Goal: Find specific page/section: Find specific page/section

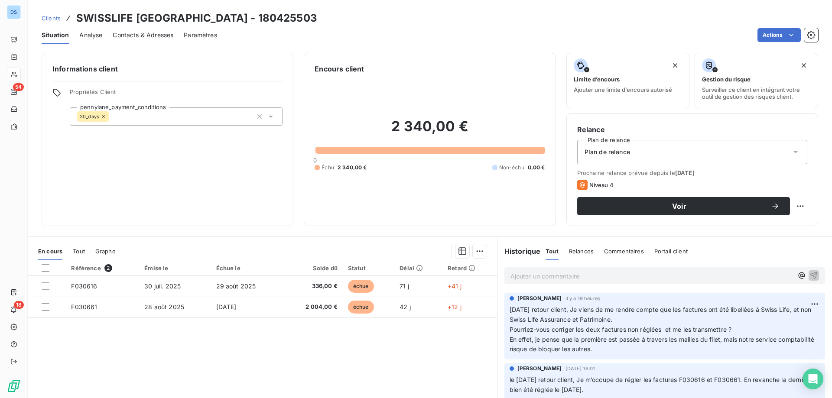
click at [297, 34] on div "Actions" at bounding box center [523, 35] width 591 height 14
click at [45, 20] on span "Clients" at bounding box center [51, 18] width 19 height 7
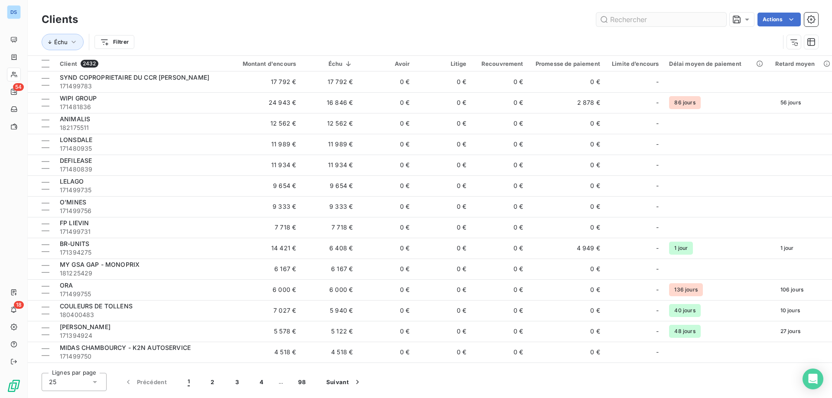
click at [619, 20] on input "text" at bounding box center [661, 20] width 130 height 14
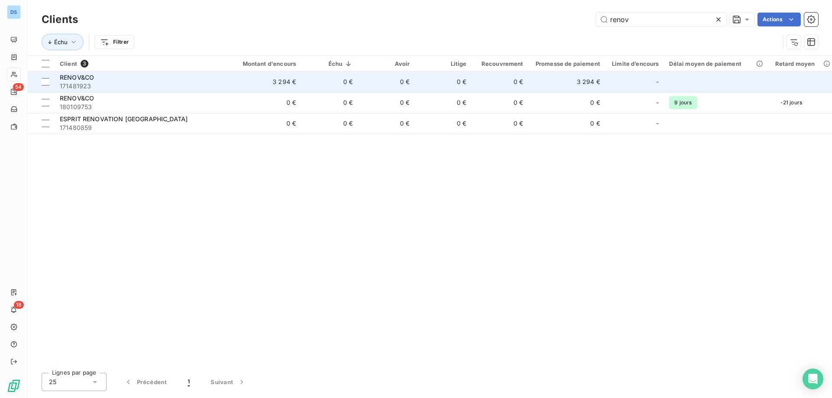
type input "renov"
click at [403, 83] on td "0 €" at bounding box center [386, 82] width 57 height 21
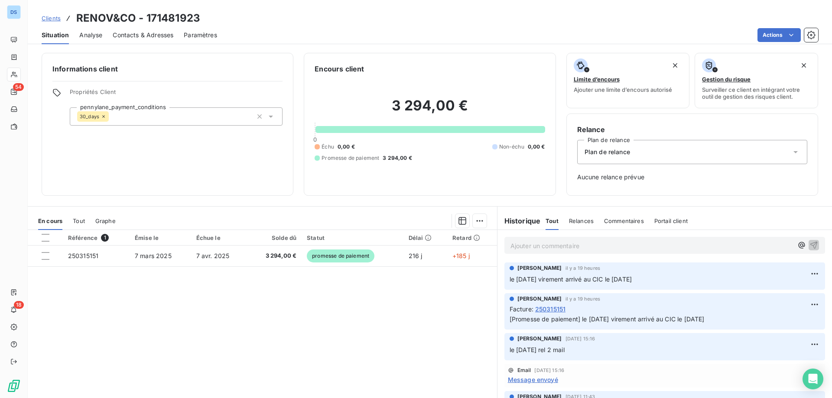
click at [50, 19] on span "Clients" at bounding box center [51, 18] width 19 height 7
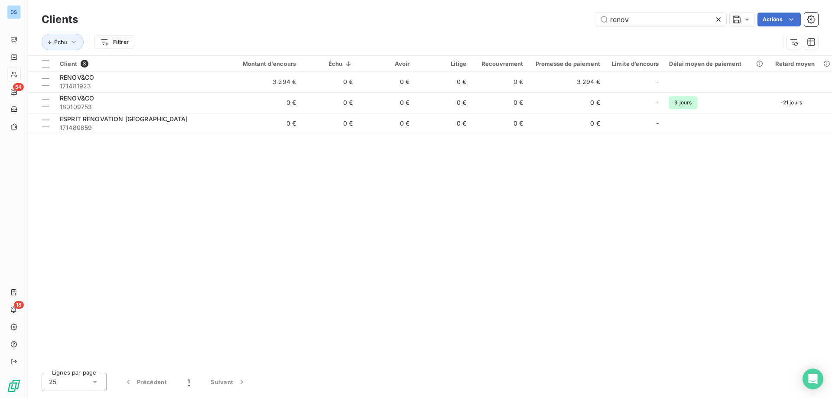
drag, startPoint x: 652, startPoint y: 22, endPoint x: 527, endPoint y: 28, distance: 125.0
click at [529, 28] on div "Clients renov Actions" at bounding box center [430, 19] width 777 height 18
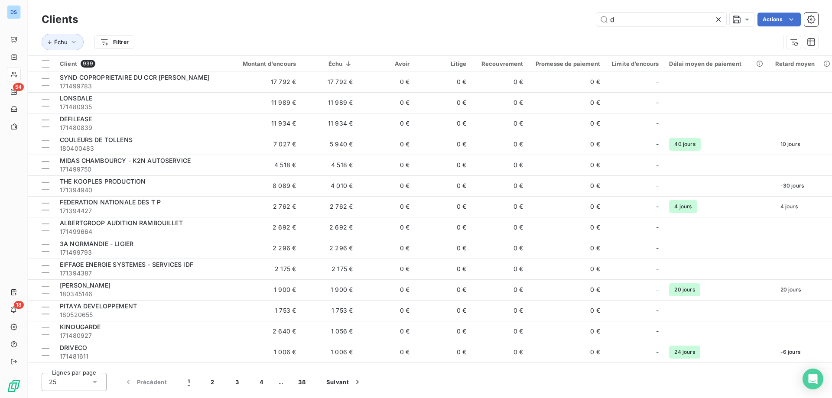
type input "d"
